Goal: Task Accomplishment & Management: Manage account settings

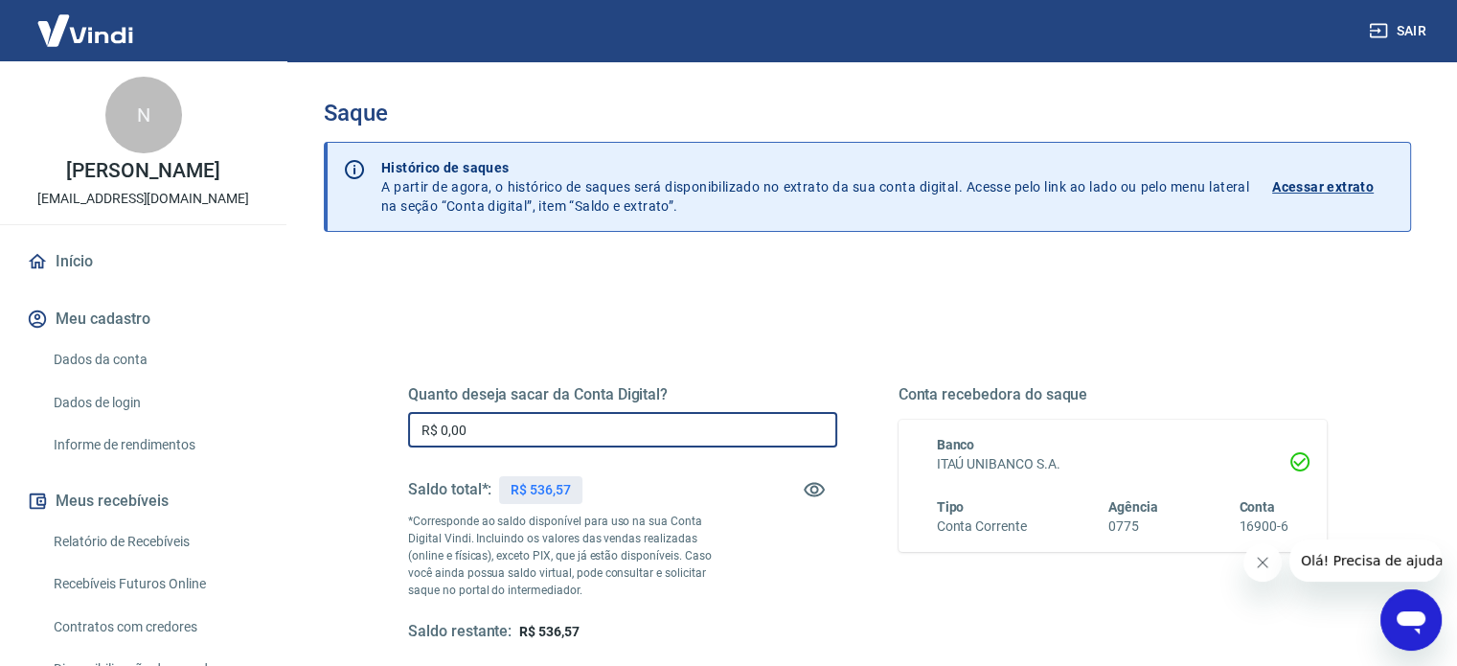
click at [499, 424] on input "R$ 0,00" at bounding box center [622, 429] width 429 height 35
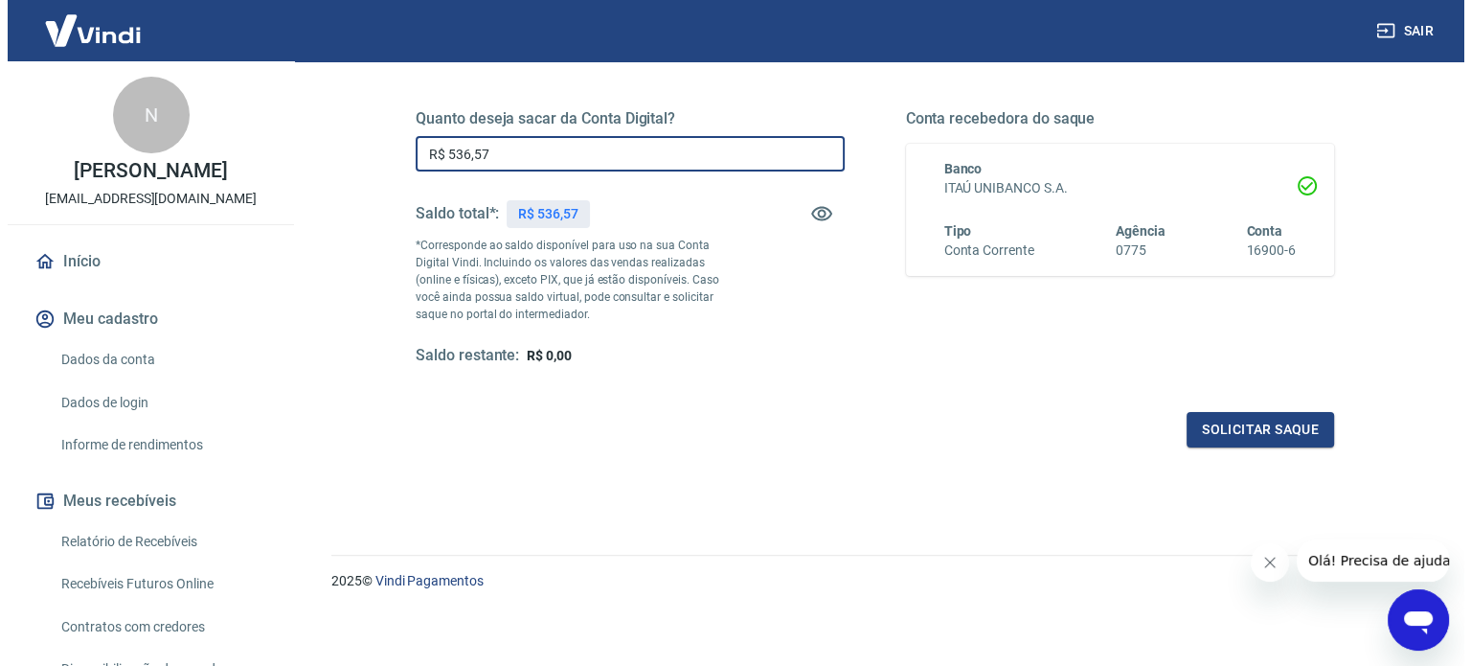
scroll to position [280, 0]
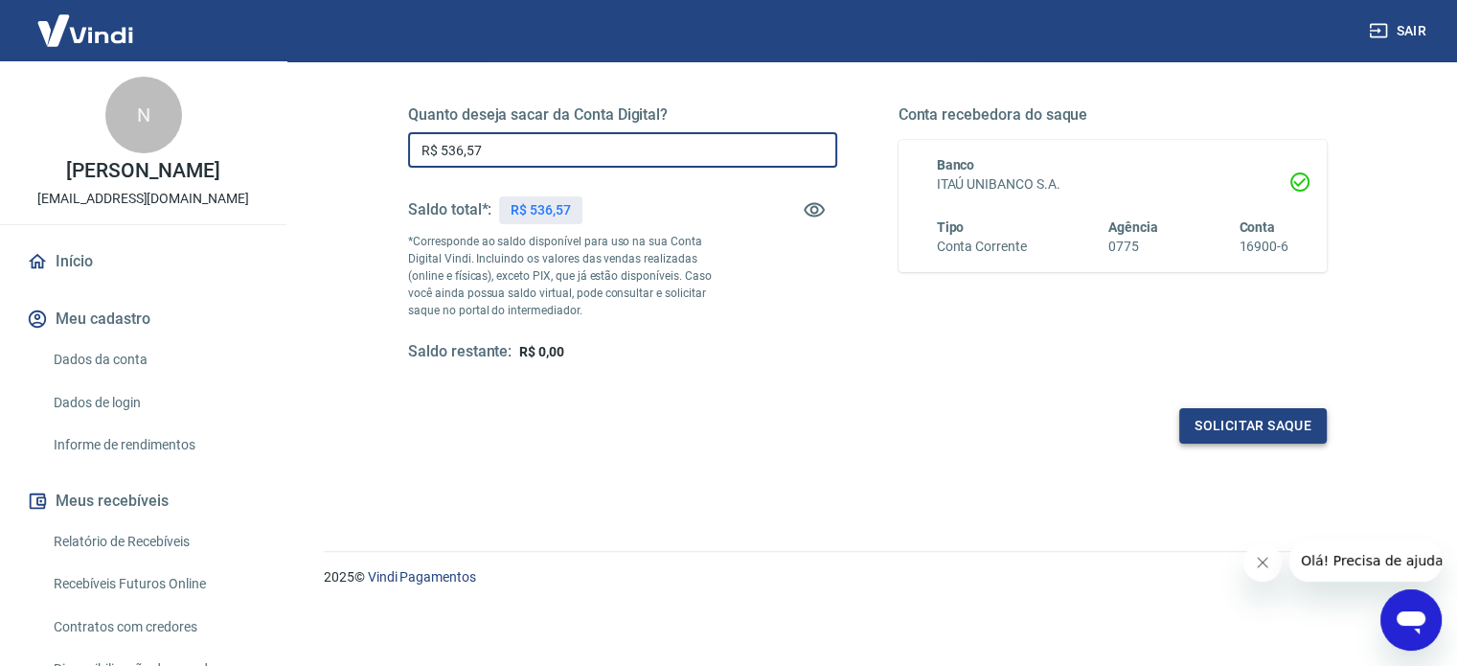
type input "R$ 536,57"
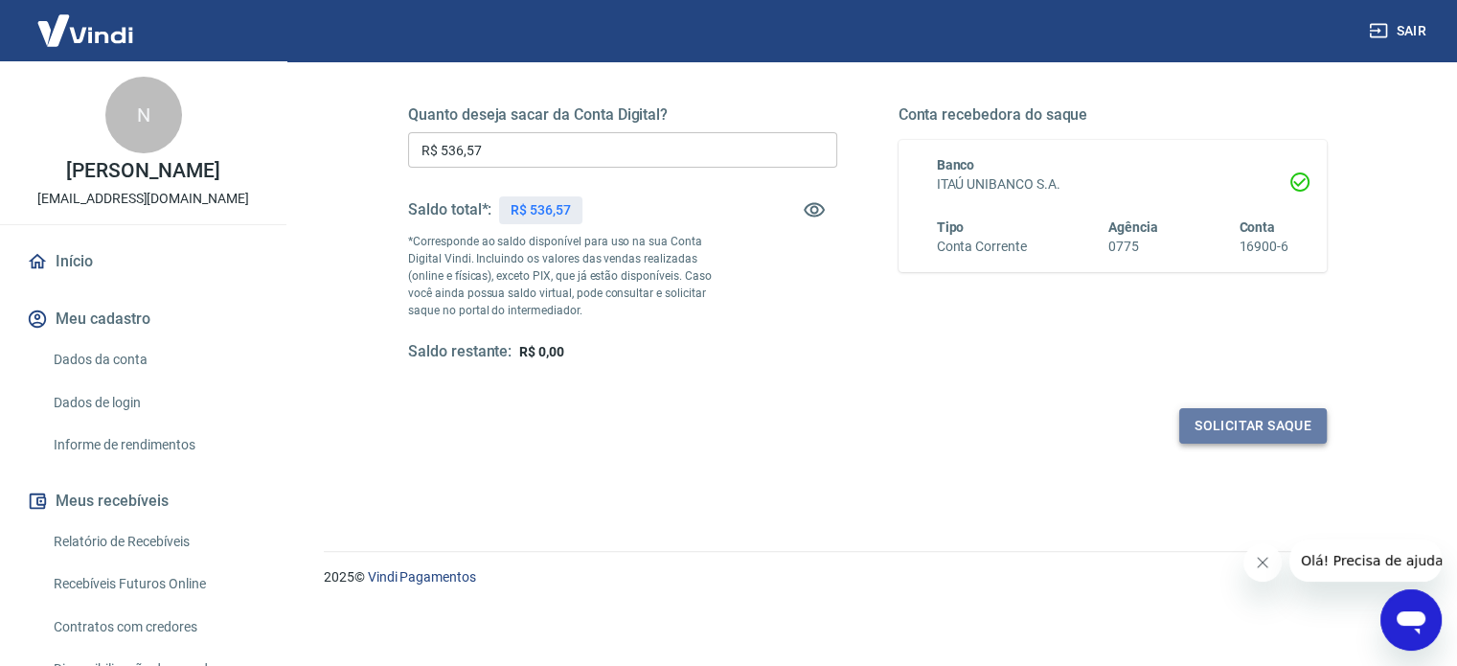
click at [1287, 417] on button "Solicitar saque" at bounding box center [1253, 425] width 148 height 35
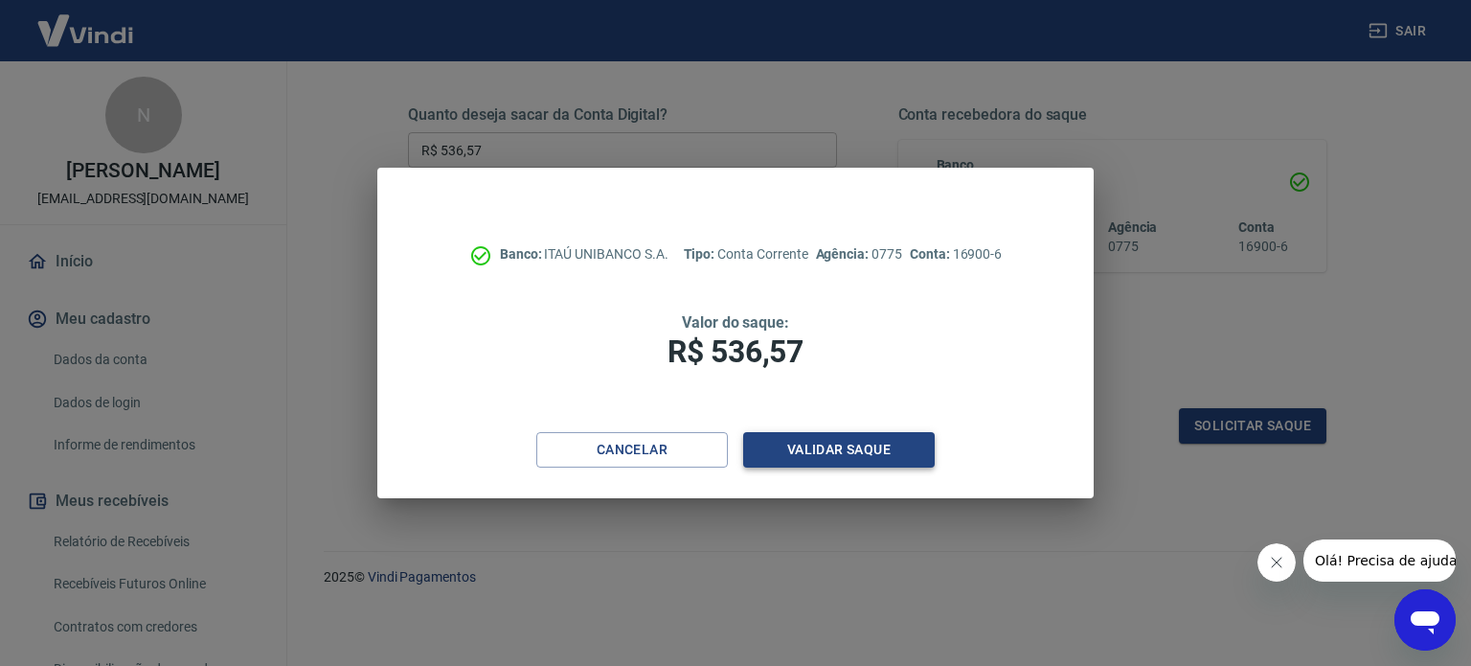
click at [880, 440] on button "Validar saque" at bounding box center [839, 449] width 192 height 35
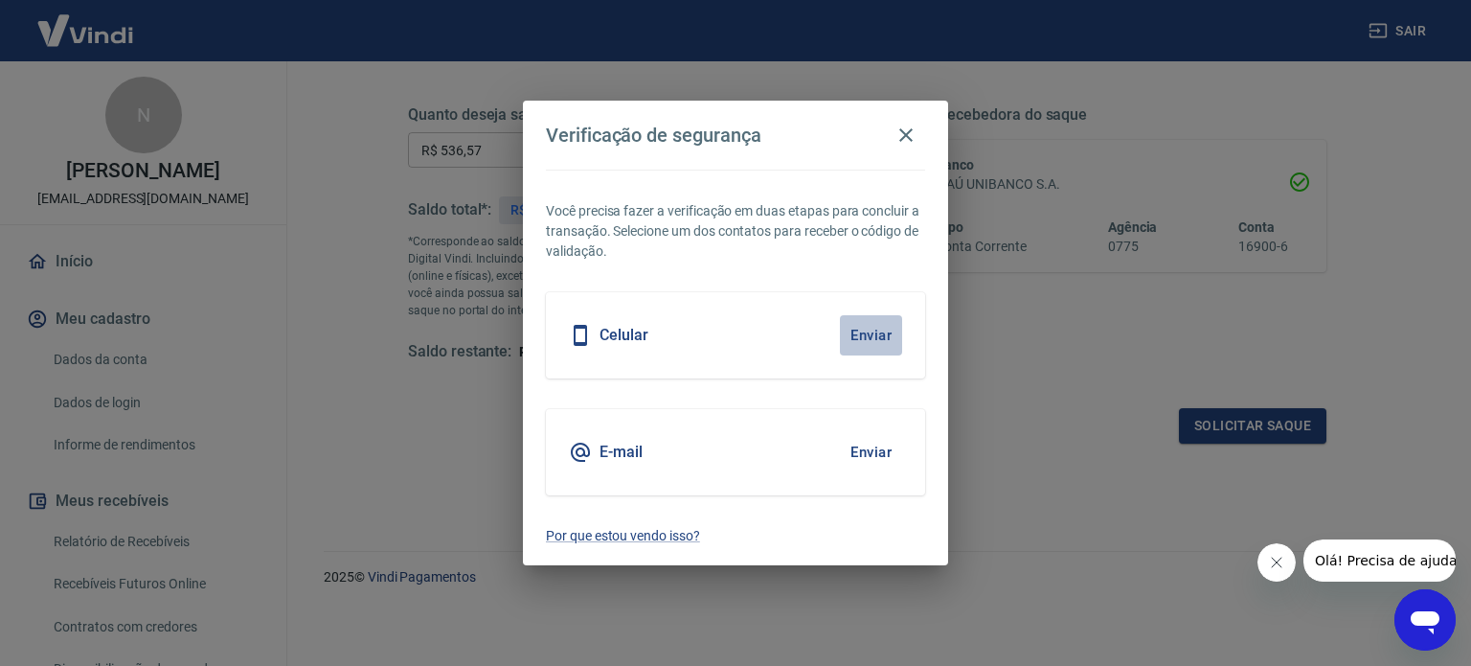
click at [875, 336] on button "Enviar" at bounding box center [871, 335] width 62 height 40
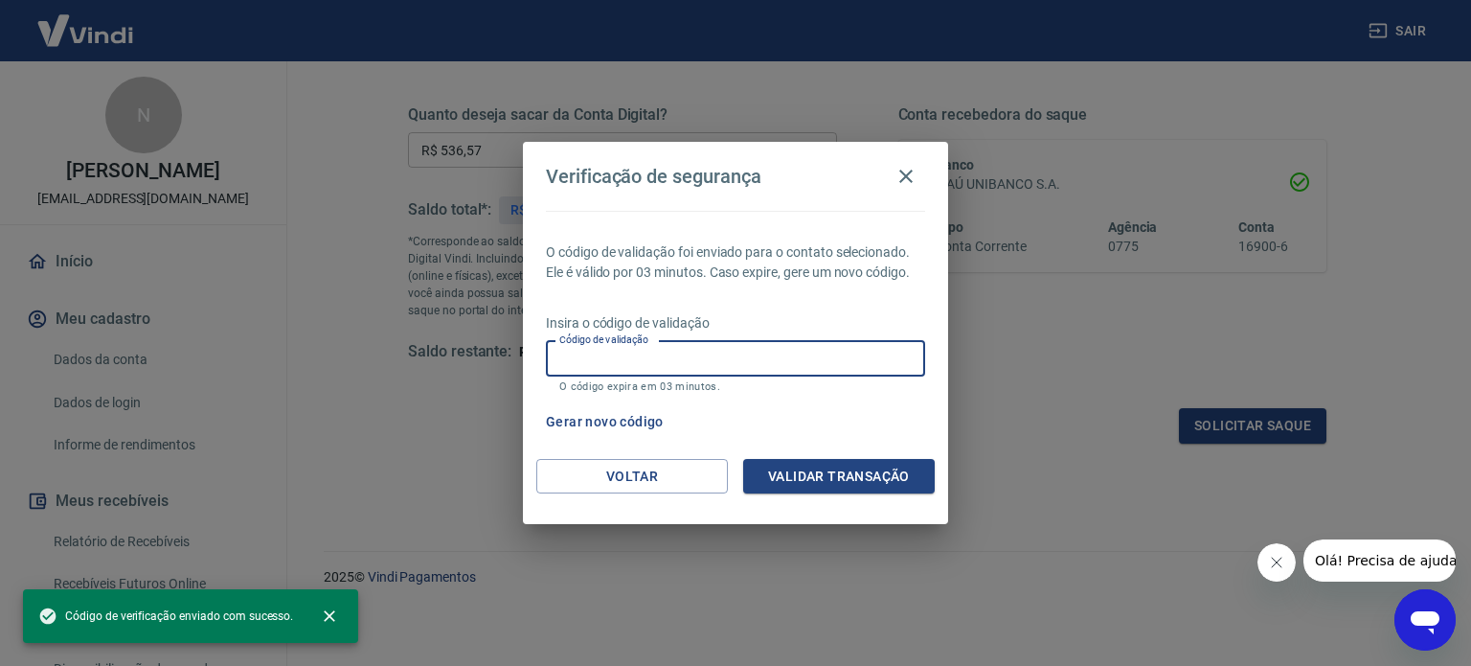
click at [668, 363] on input "Código de validação" at bounding box center [735, 358] width 379 height 35
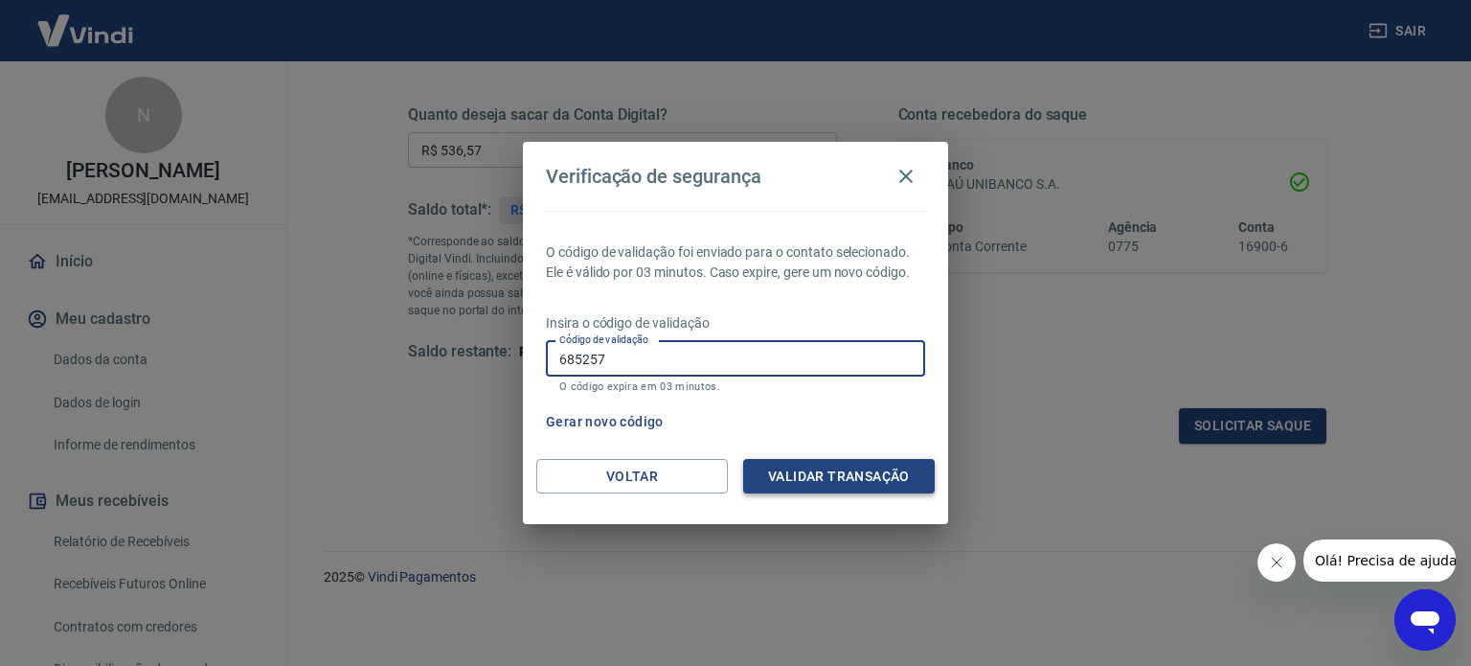
type input "685257"
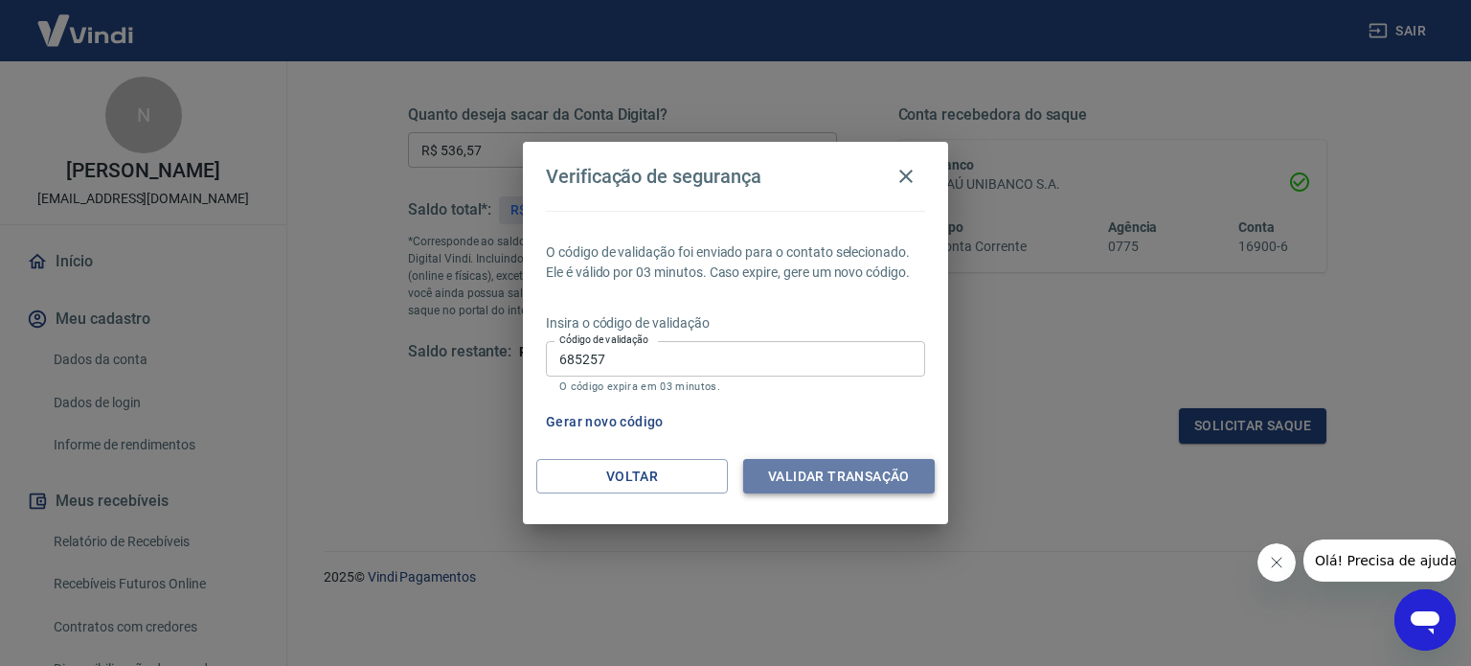
click at [844, 478] on button "Validar transação" at bounding box center [839, 476] width 192 height 35
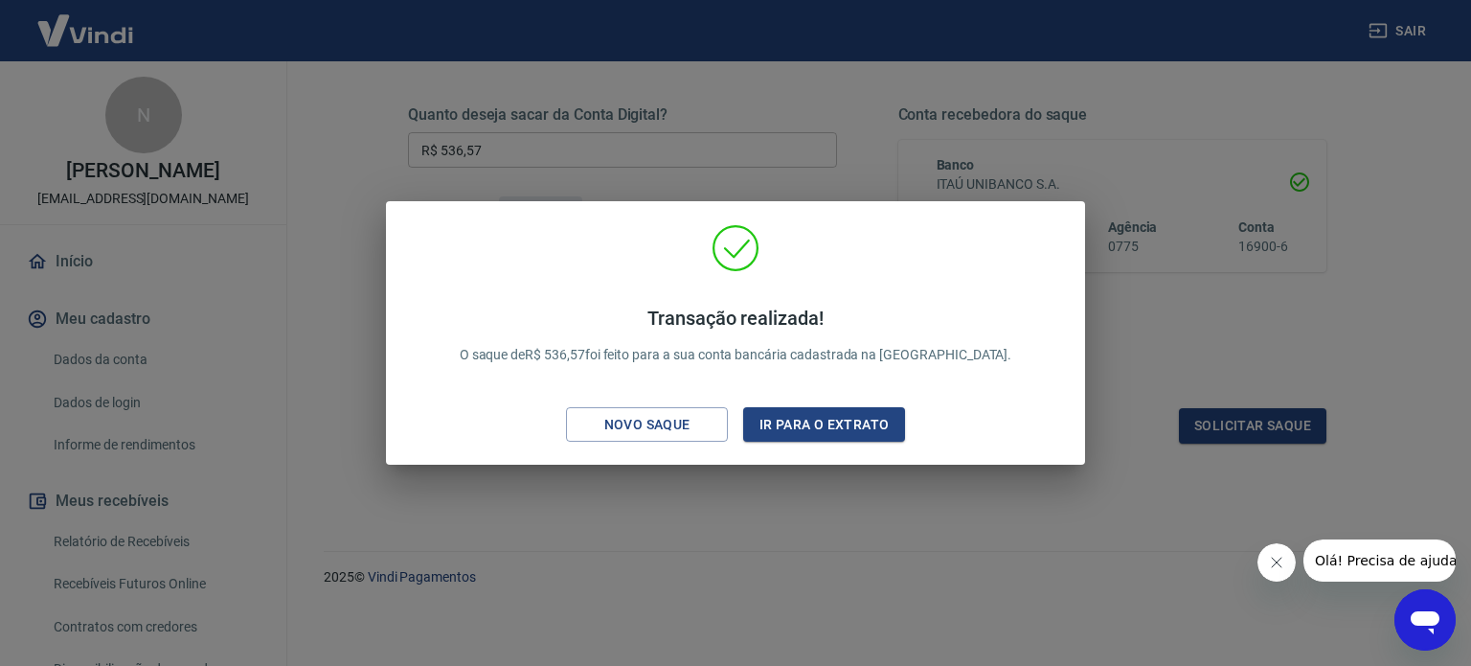
click at [861, 156] on div "Transação realizada! O saque de R$ 536,57 foi feito para a sua conta bancária c…" at bounding box center [735, 333] width 1471 height 666
